Goal: Task Accomplishment & Management: Complete application form

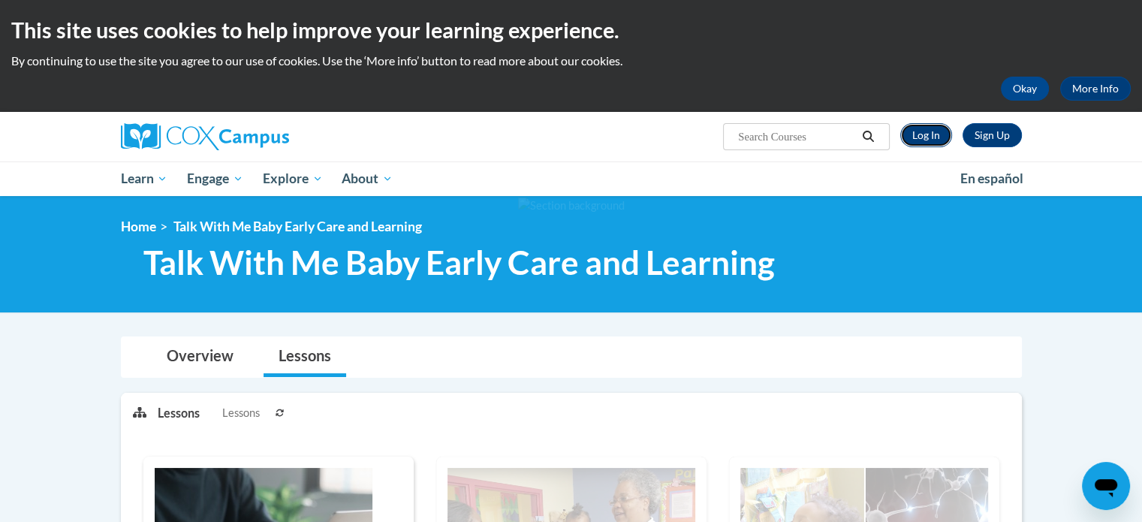
click at [927, 131] on link "Log In" at bounding box center [926, 135] width 52 height 24
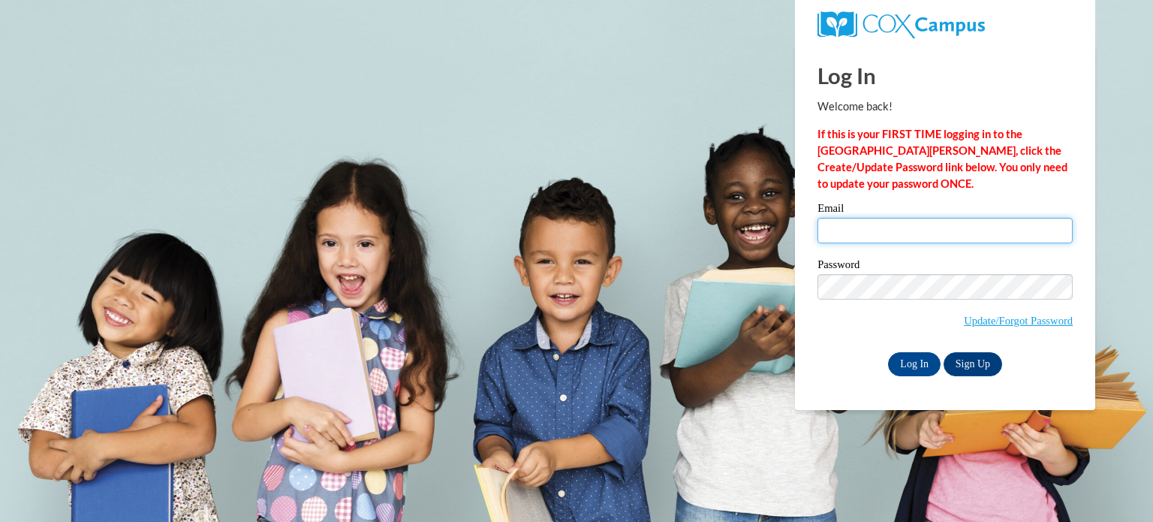
click at [880, 221] on input "Email" at bounding box center [944, 231] width 255 height 26
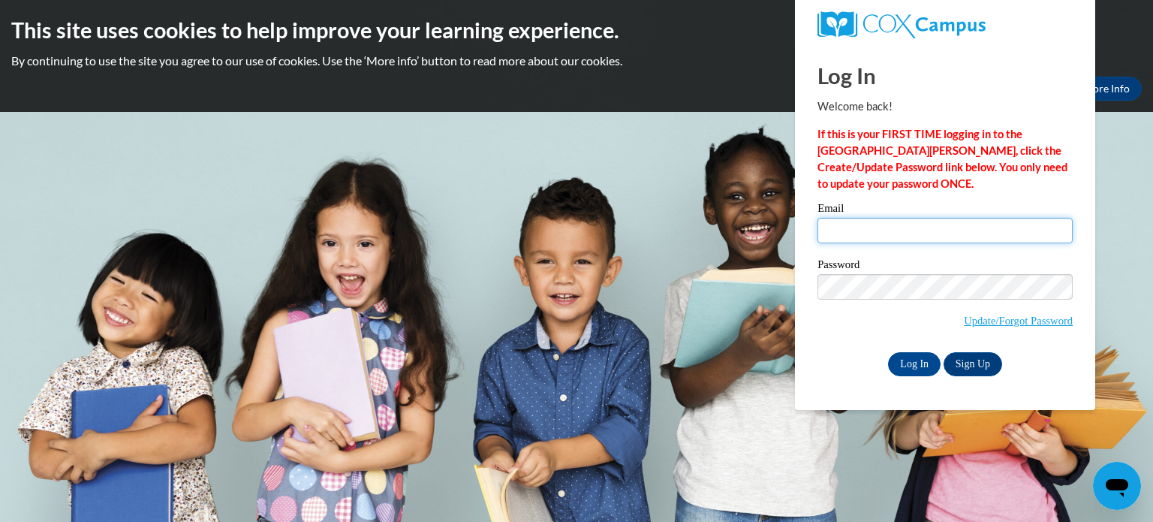
type input "littlemushroomfd@gmail.com"
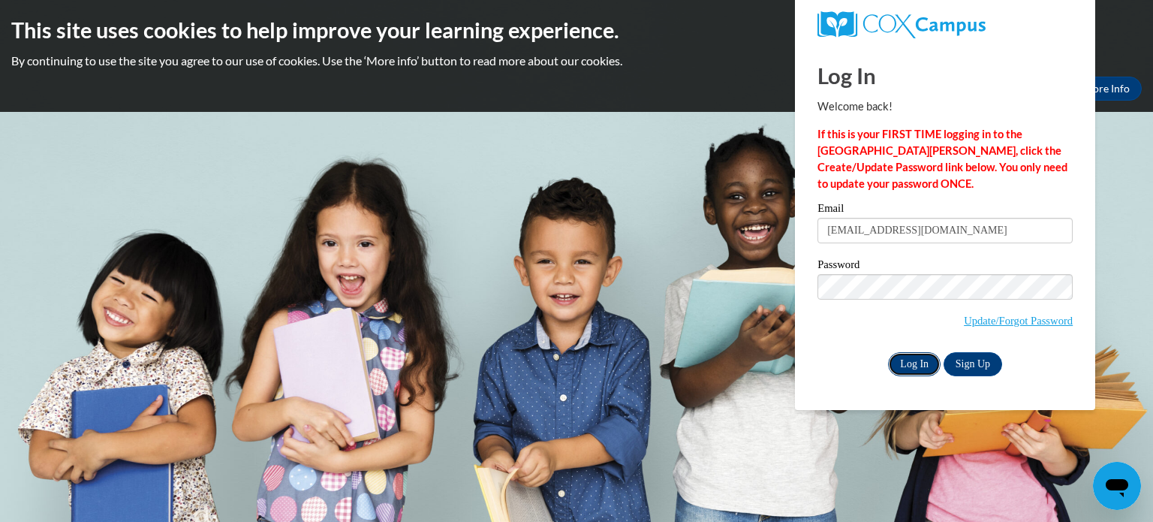
click at [917, 360] on input "Log In" at bounding box center [914, 364] width 53 height 24
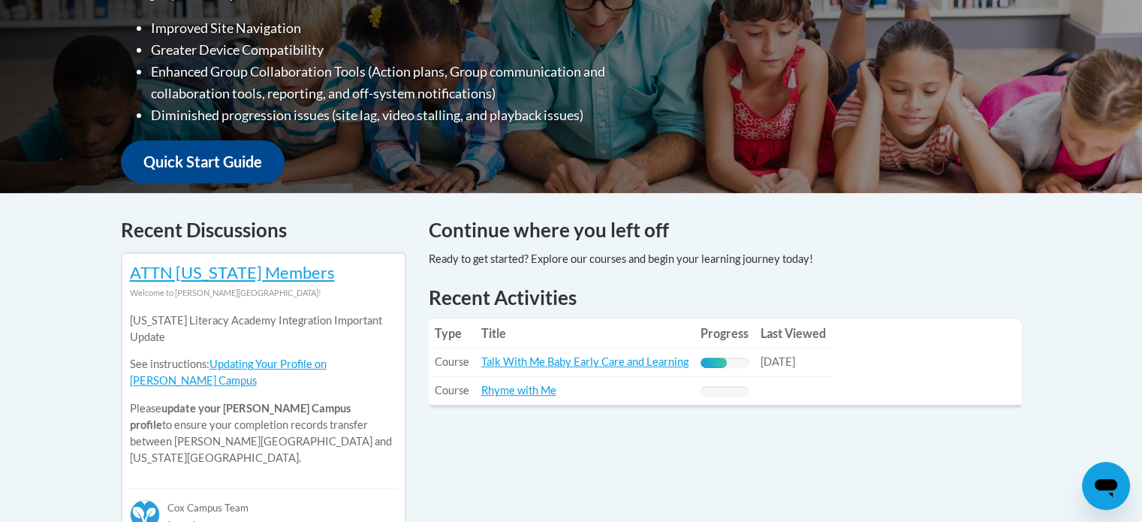
scroll to position [450, 0]
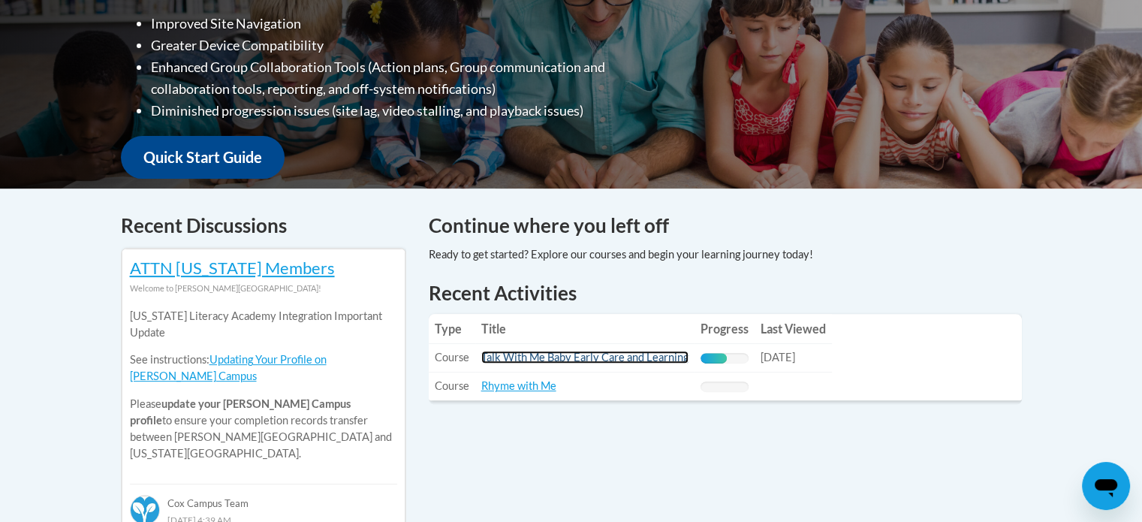
click at [619, 359] on link "Talk With Me Baby Early Care and Learning" at bounding box center [584, 356] width 207 height 13
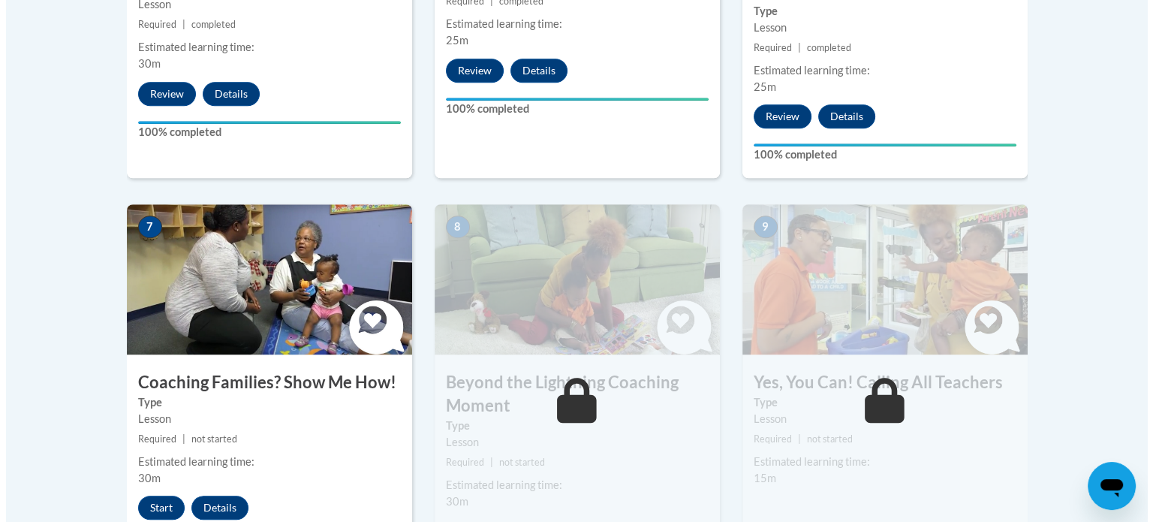
scroll to position [1201, 0]
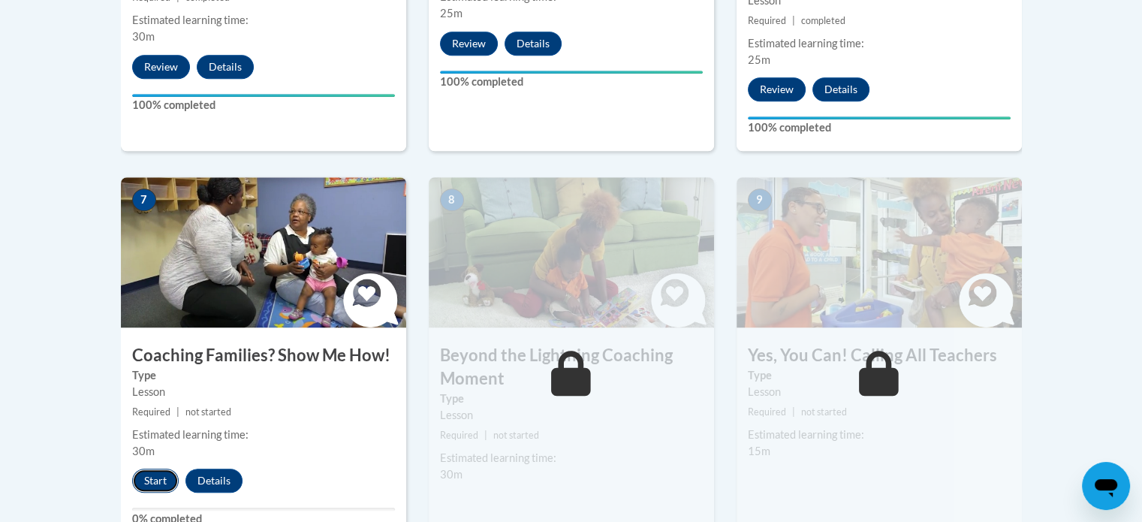
click at [149, 468] on button "Start" at bounding box center [155, 480] width 47 height 24
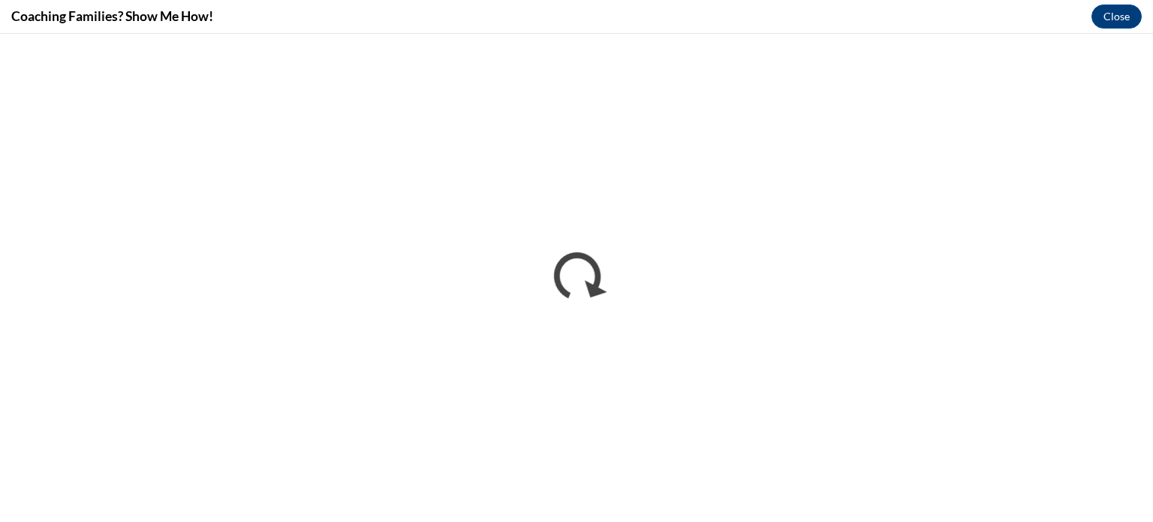
scroll to position [0, 0]
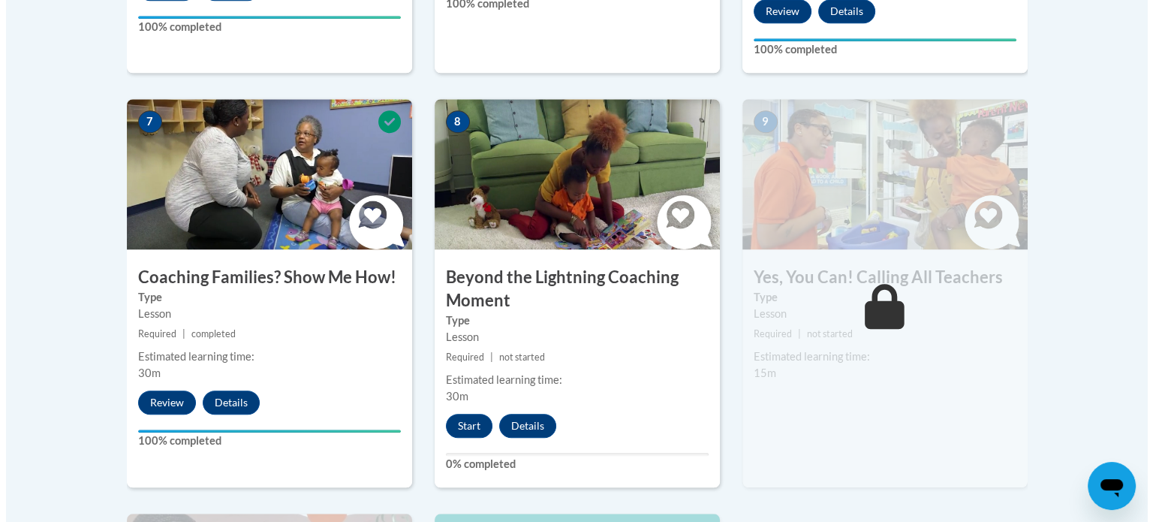
scroll to position [1276, 0]
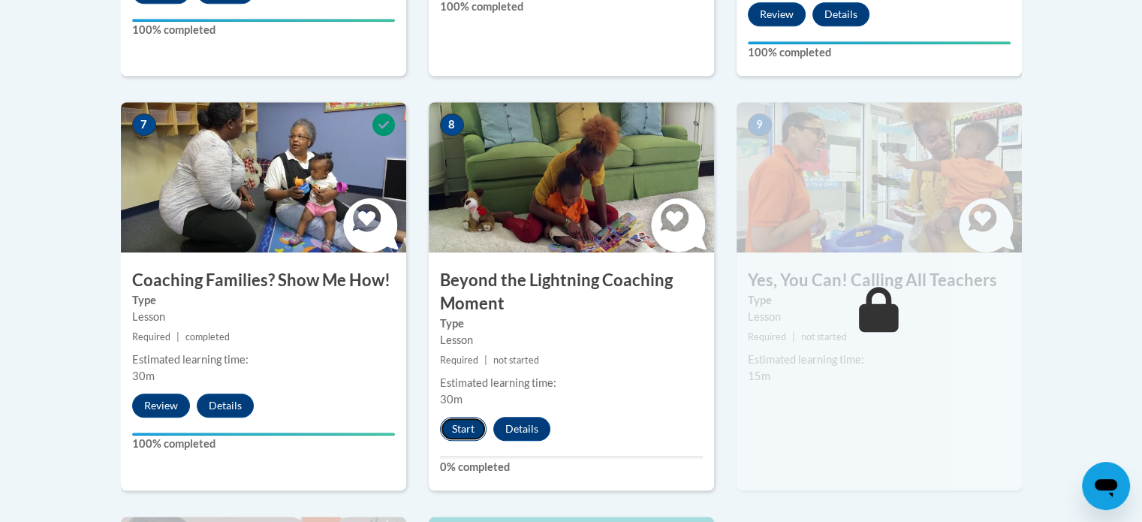
click at [459, 417] on button "Start" at bounding box center [463, 429] width 47 height 24
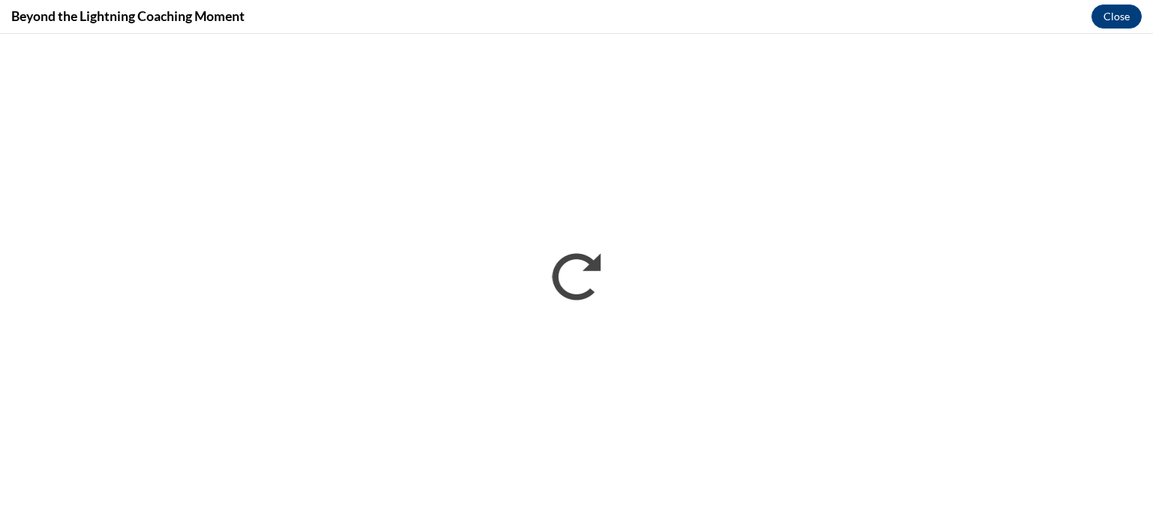
scroll to position [0, 0]
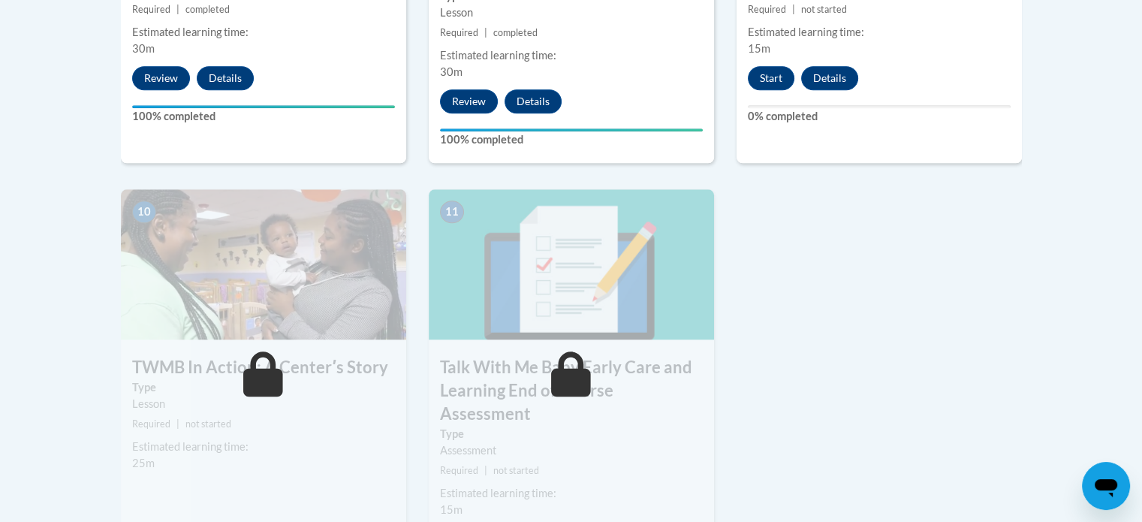
scroll to position [1651, 0]
